Goal: Find specific page/section: Find specific page/section

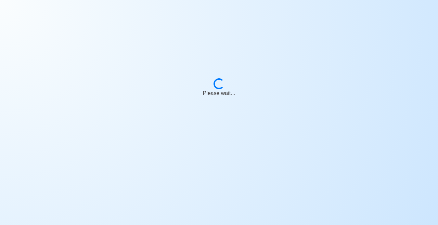
scroll to position [33, 0]
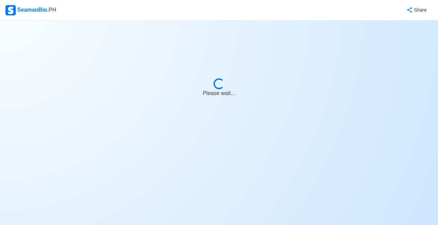
select select "Bosun"
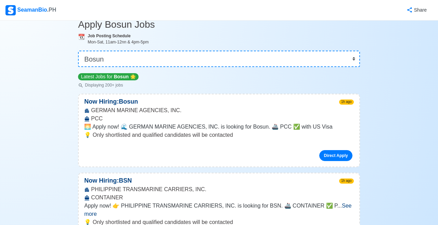
scroll to position [0, 0]
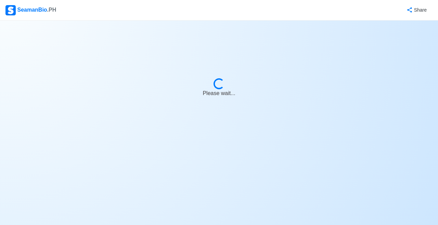
select select "Bosun"
